Goal: Ask a question

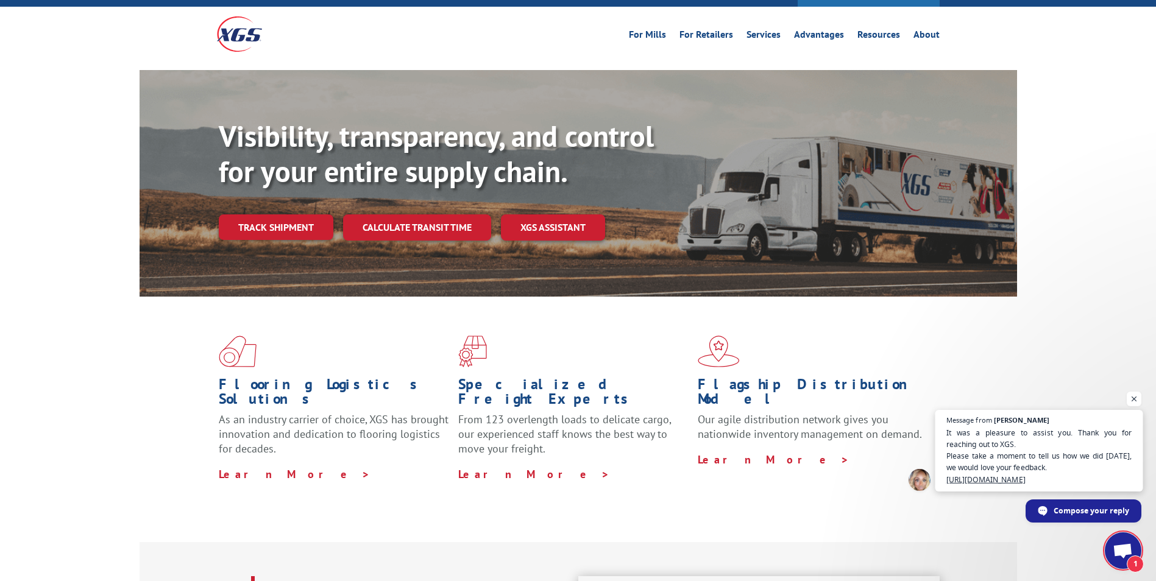
scroll to position [122, 0]
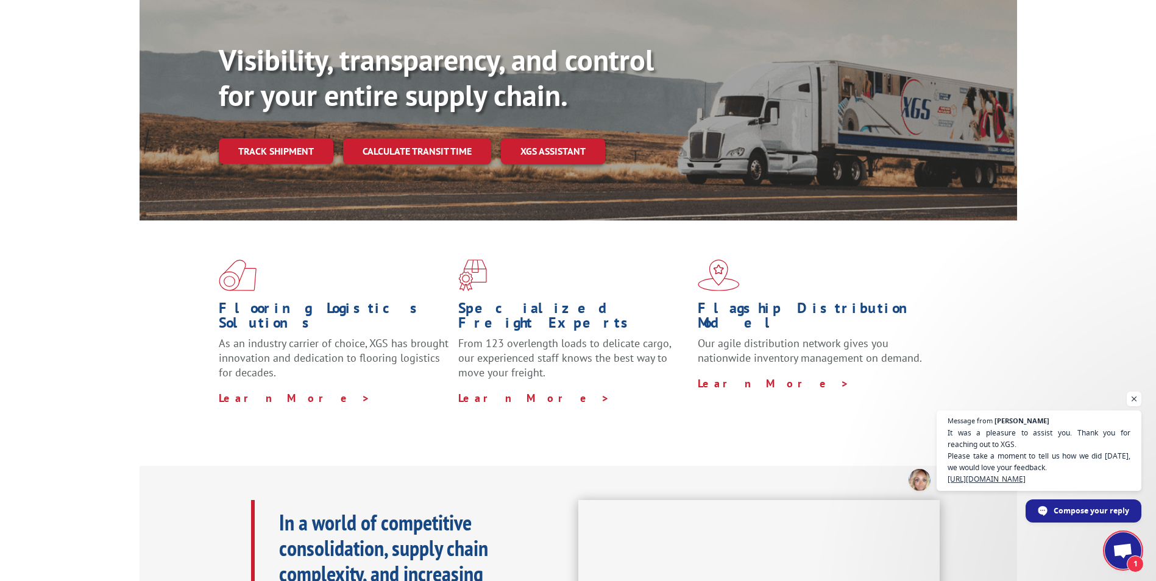
click at [1120, 550] on span "Open chat" at bounding box center [1122, 551] width 20 height 17
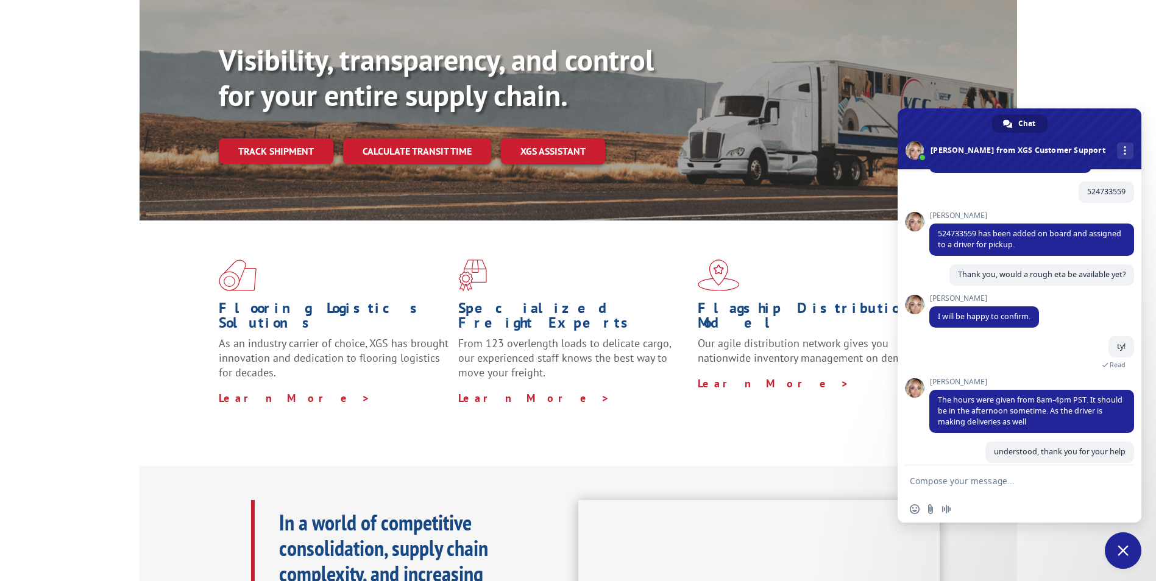
scroll to position [347, 0]
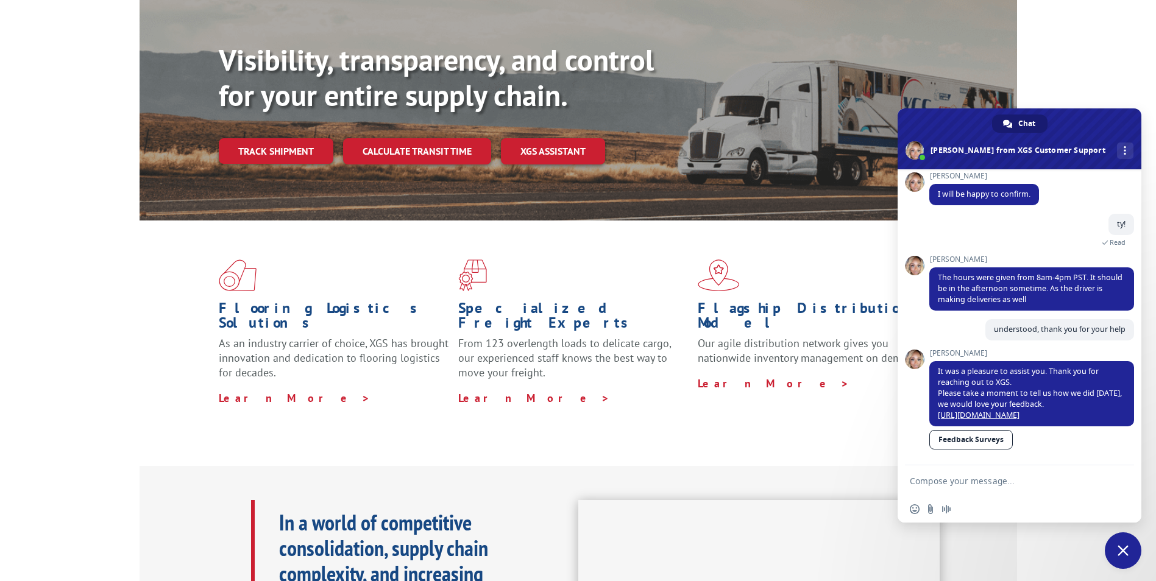
click at [992, 485] on textarea "Compose your message..." at bounding box center [1007, 480] width 195 height 30
click at [1117, 143] on link "More channels" at bounding box center [1125, 151] width 16 height 16
click at [1123, 147] on span at bounding box center [1124, 150] width 2 height 9
click at [958, 480] on textarea "Compose your message..." at bounding box center [1007, 480] width 195 height 30
paste textarea "Load 524733559"
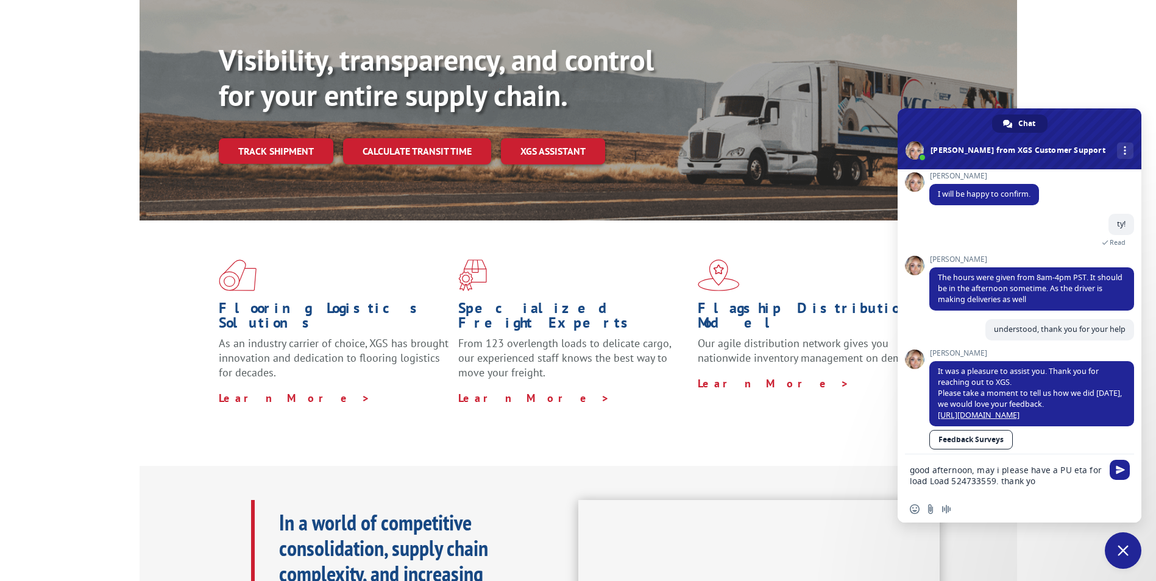
type textarea "good afternoon, may i please have a PU eta for load Load 524733559. thank you"
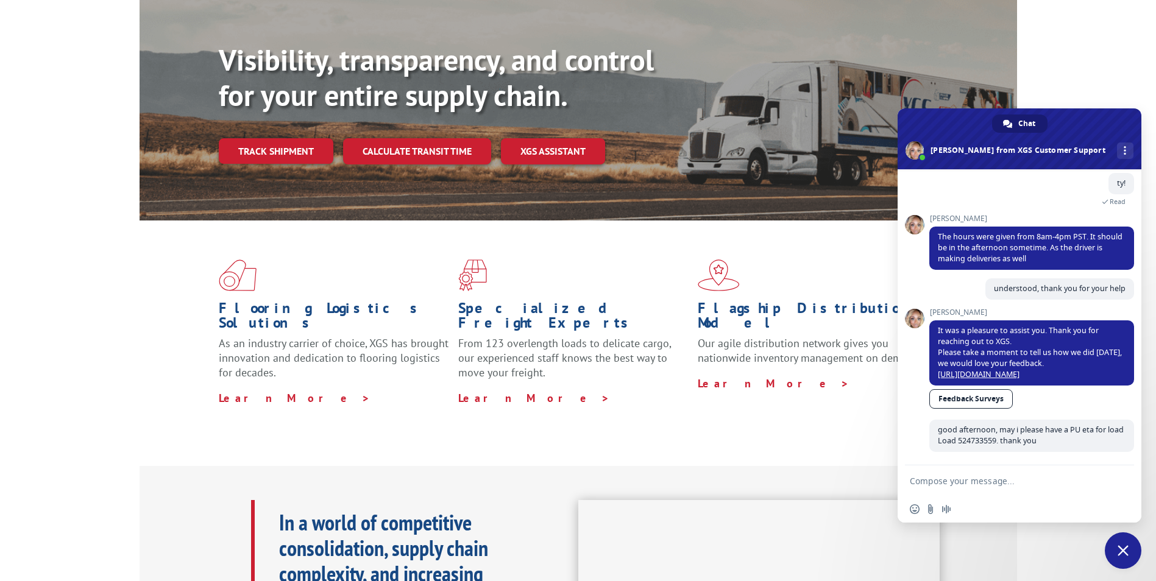
scroll to position [495, 0]
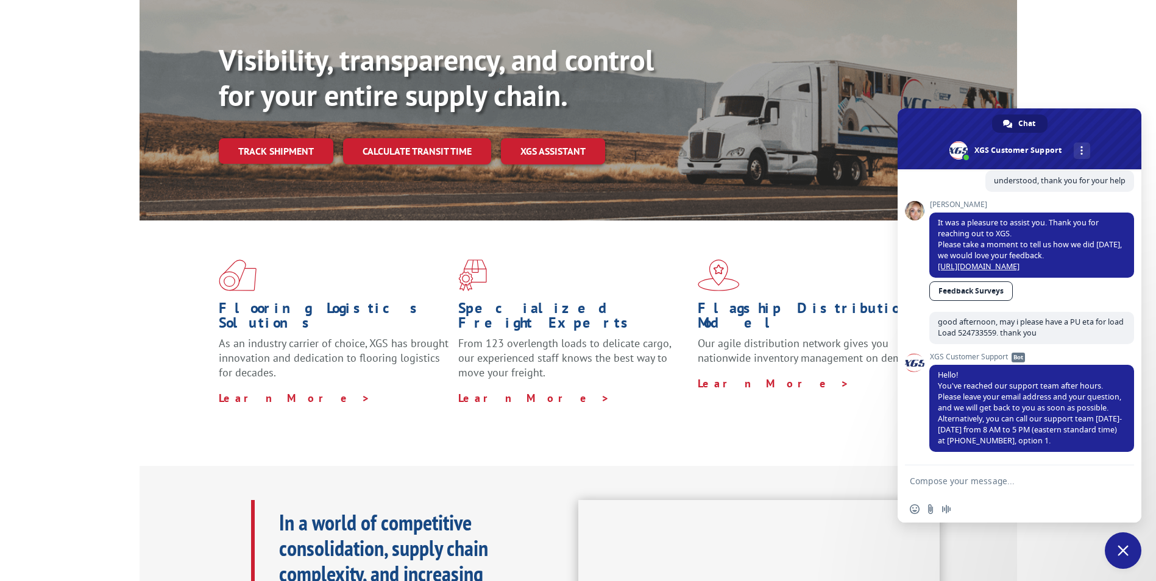
drag, startPoint x: 431, startPoint y: 437, endPoint x: 412, endPoint y: 386, distance: 54.5
click at [430, 436] on div "Flooring Logistics Solutions As an industry carrier of choice, XGS has brought …" at bounding box center [578, 343] width 1156 height 245
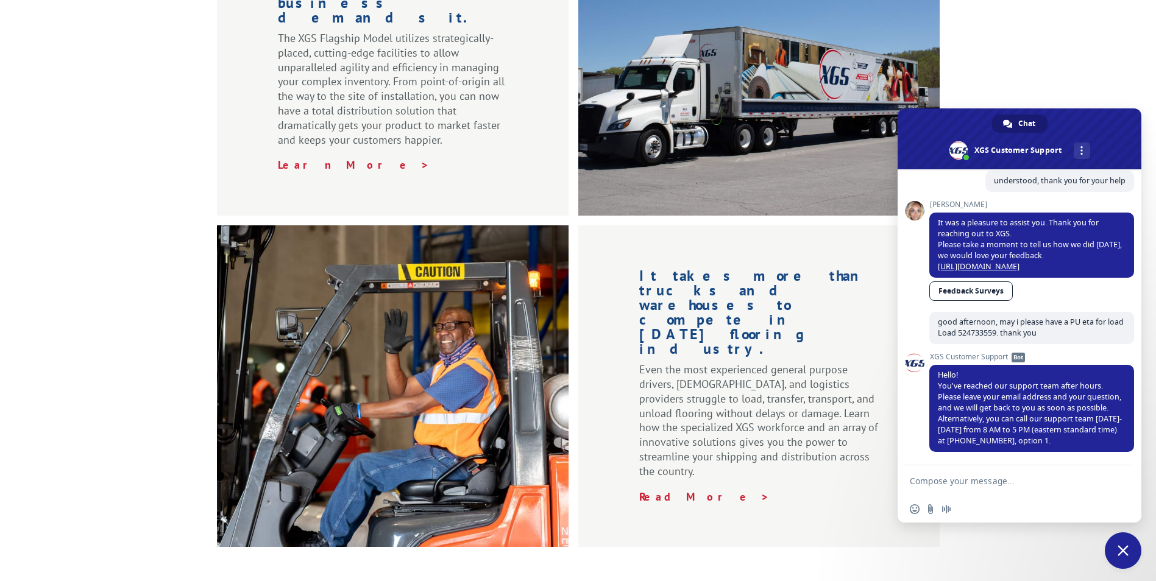
scroll to position [1830, 0]
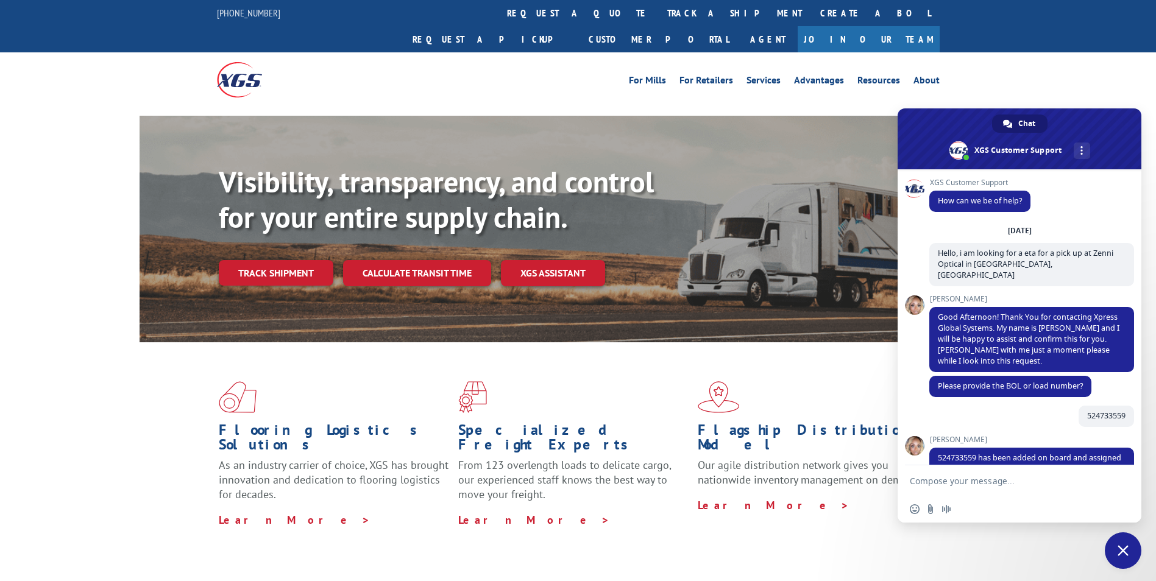
scroll to position [495, 0]
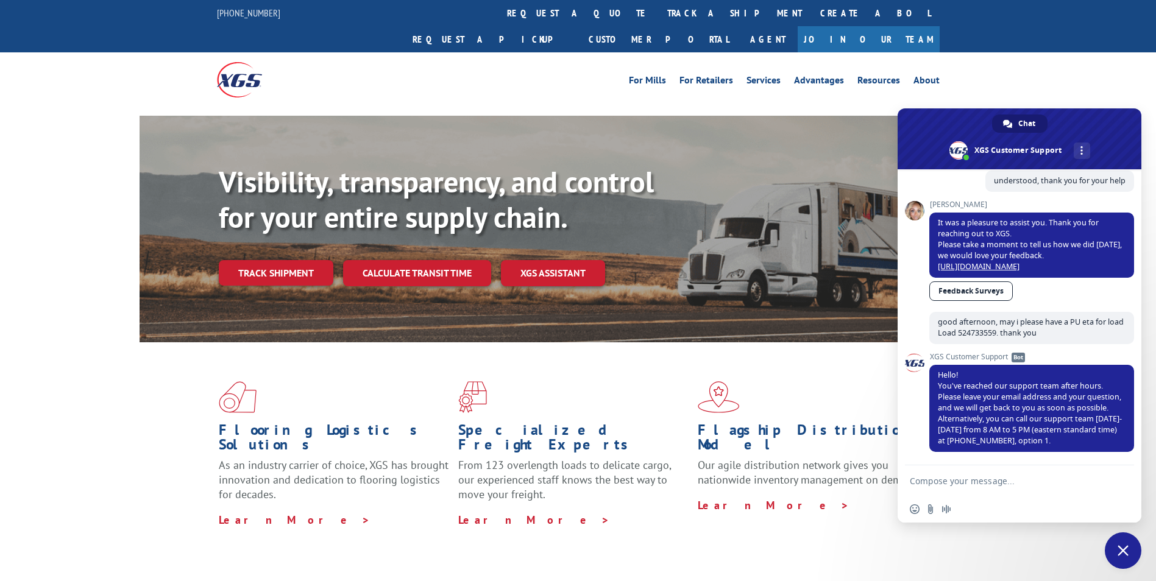
click at [1110, 542] on span "Close chat" at bounding box center [1123, 550] width 37 height 37
